Goal: Task Accomplishment & Management: Complete application form

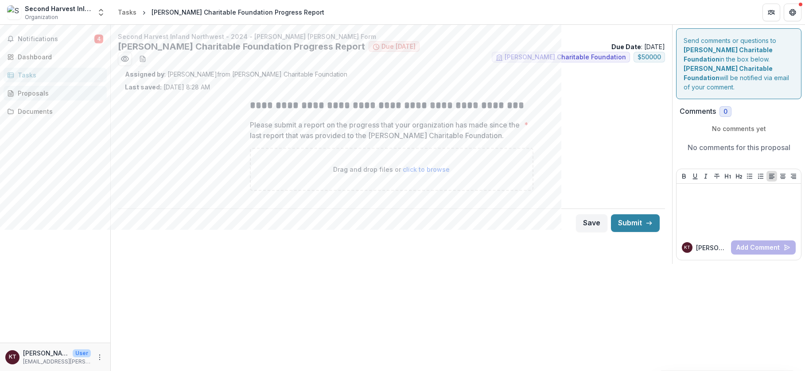
click at [41, 97] on div "Proposals" at bounding box center [59, 93] width 82 height 9
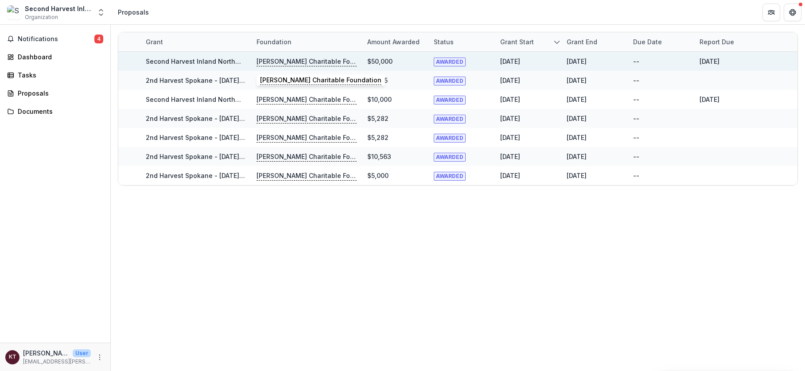
click at [271, 64] on p "[PERSON_NAME] Charitable Foundation" at bounding box center [306, 62] width 100 height 10
click at [212, 59] on link "Second Harvest Inland Northwest - 2024 - [PERSON_NAME] [PERSON_NAME] Form" at bounding box center [272, 62] width 253 height 8
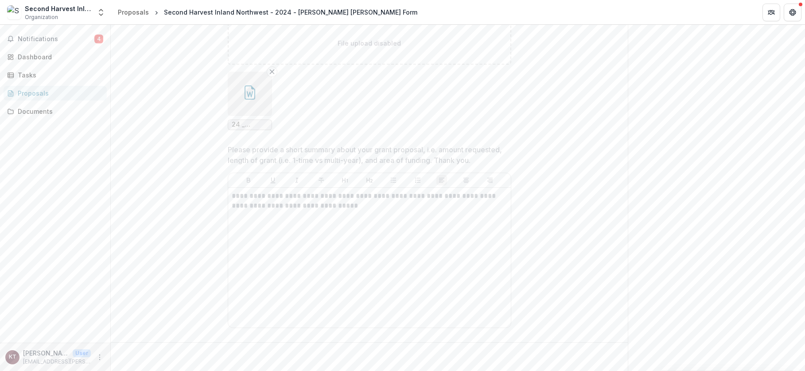
scroll to position [230, 0]
click at [245, 85] on icon "button" at bounding box center [250, 92] width 14 height 14
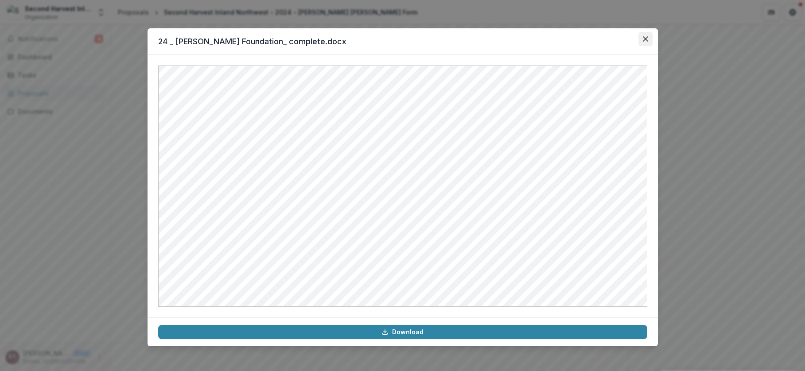
click at [647, 37] on icon "Close" at bounding box center [644, 38] width 5 height 5
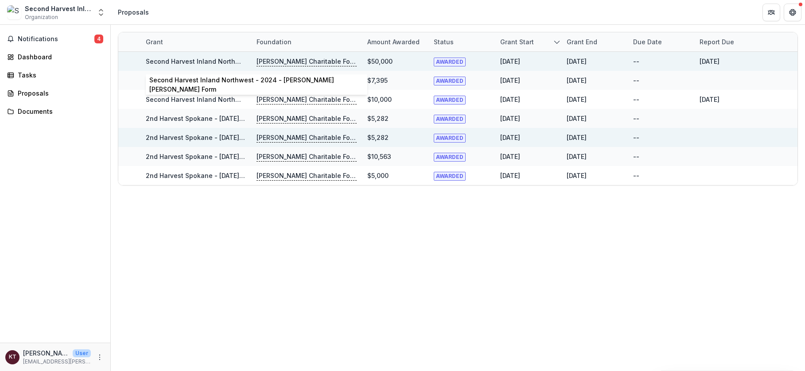
click at [219, 62] on link "Second Harvest Inland Northwest - 2024 - [PERSON_NAME] [PERSON_NAME] Form" at bounding box center [272, 62] width 253 height 8
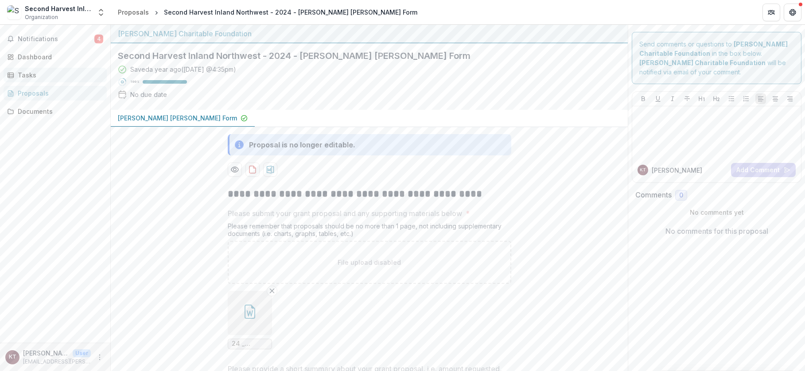
click at [26, 73] on div "Tasks" at bounding box center [59, 74] width 82 height 9
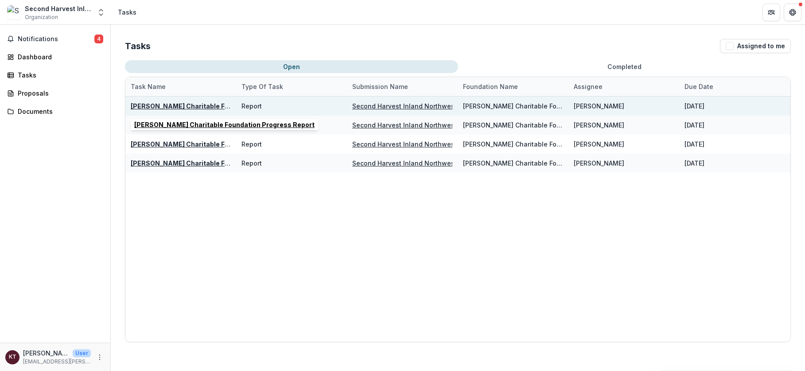
click at [202, 106] on u "[PERSON_NAME] Charitable Foundation Progress Report" at bounding box center [221, 106] width 180 height 8
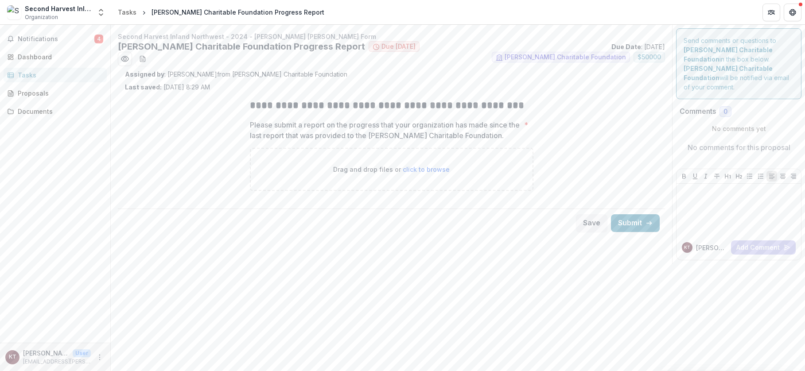
drag, startPoint x: 508, startPoint y: 136, endPoint x: 250, endPoint y: 121, distance: 259.1
click at [250, 121] on p "Please submit a report on the progress that your organization has made since th…" at bounding box center [385, 130] width 271 height 21
copy p "Please submit a report on the progress that your organization has made since th…"
click at [252, 214] on div "Save Submit" at bounding box center [391, 223] width 547 height 29
